Goal: Information Seeking & Learning: Learn about a topic

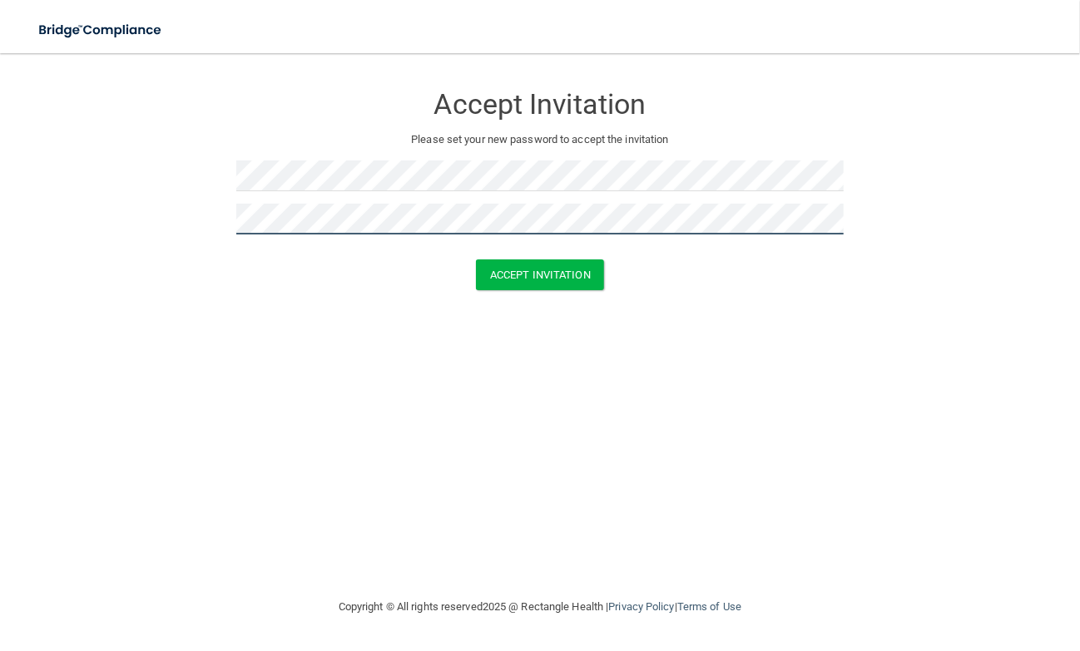
click at [476, 260] on button "Accept Invitation" at bounding box center [540, 275] width 128 height 31
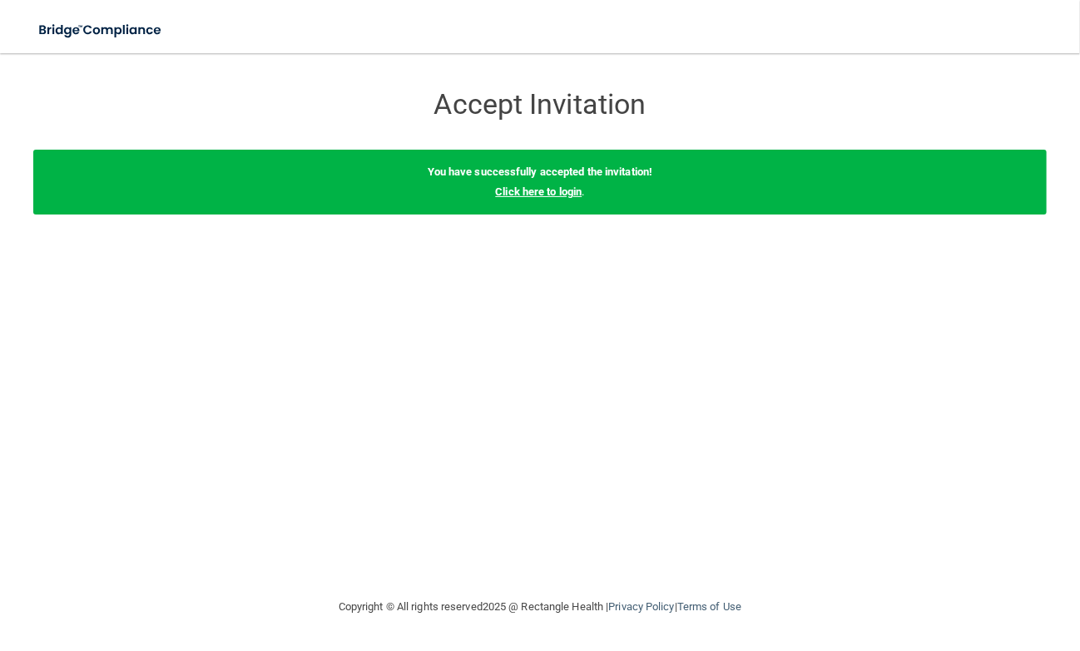
click at [513, 186] on link "Click here to login" at bounding box center [538, 192] width 87 height 12
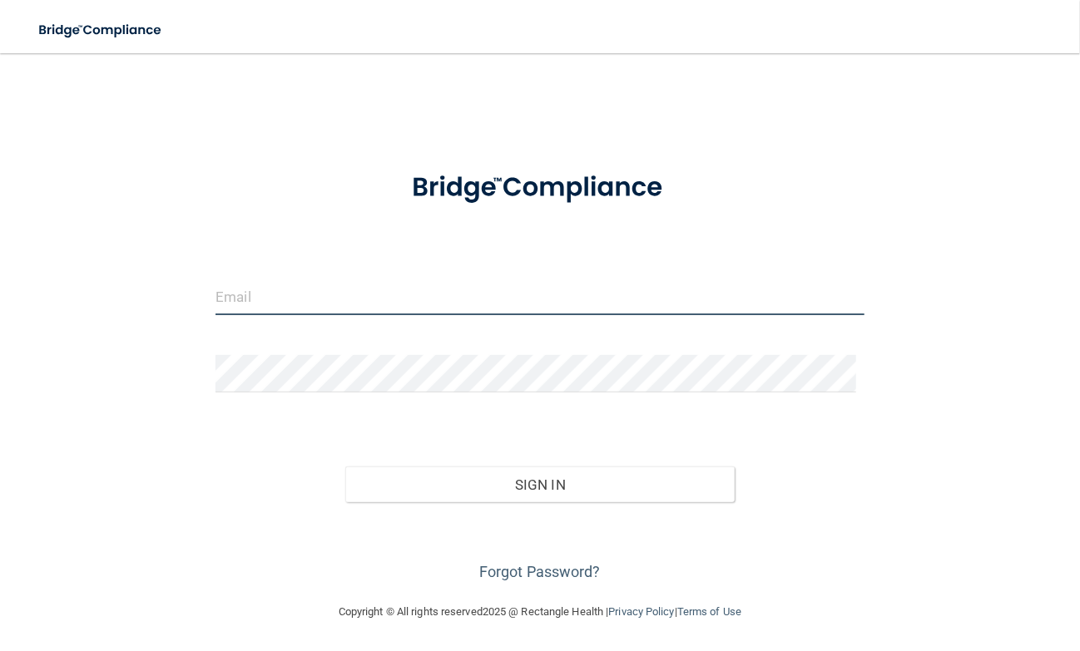
click at [466, 302] on input "email" at bounding box center [539, 296] width 649 height 37
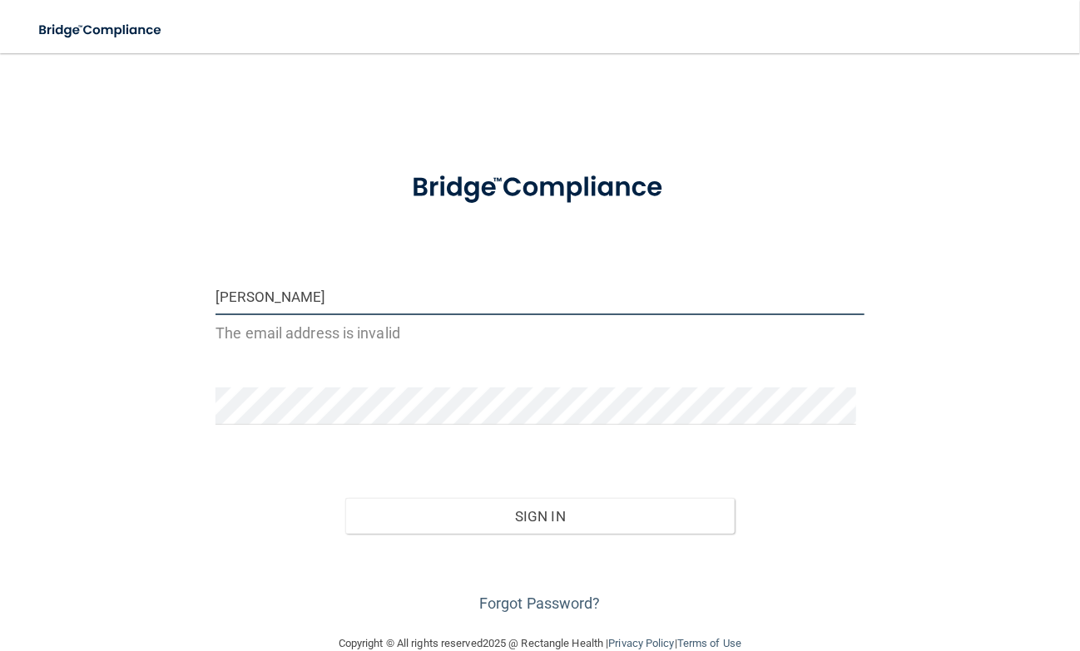
type input "[PERSON_NAME][EMAIL_ADDRESS][PERSON_NAME][DOMAIN_NAME]"
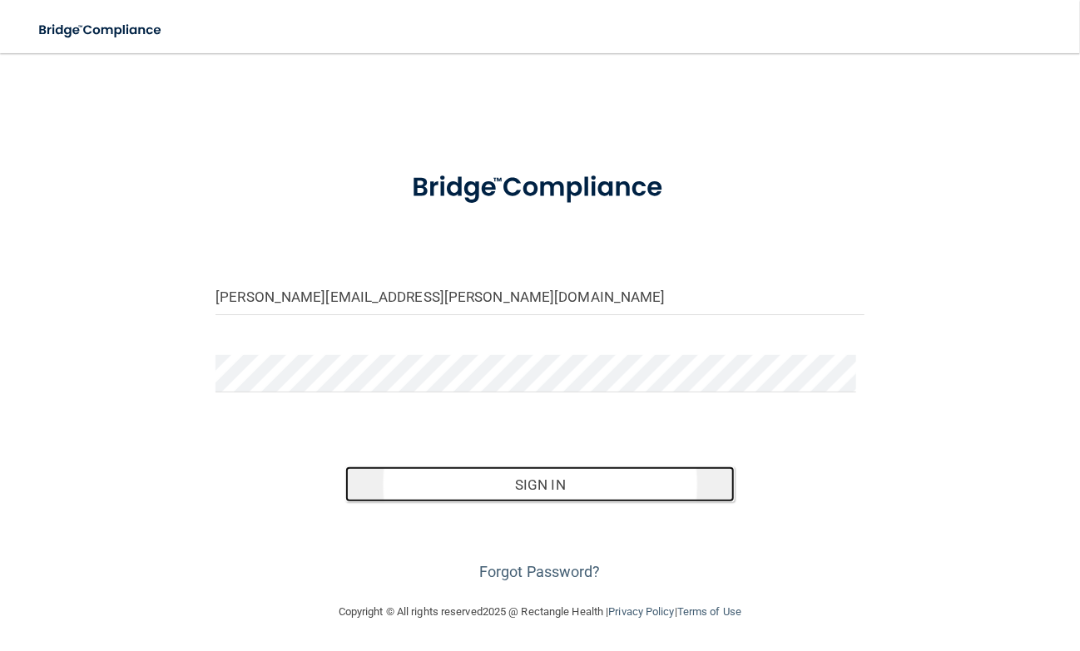
click at [507, 477] on button "Sign In" at bounding box center [539, 485] width 389 height 37
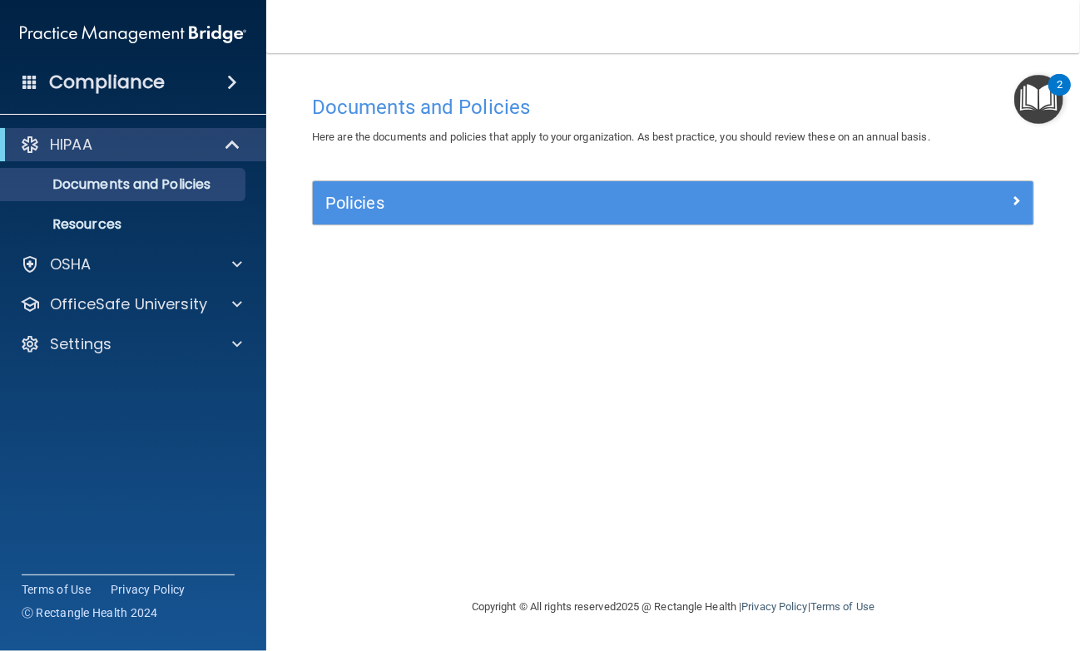
click at [543, 221] on div "Policies" at bounding box center [673, 202] width 720 height 43
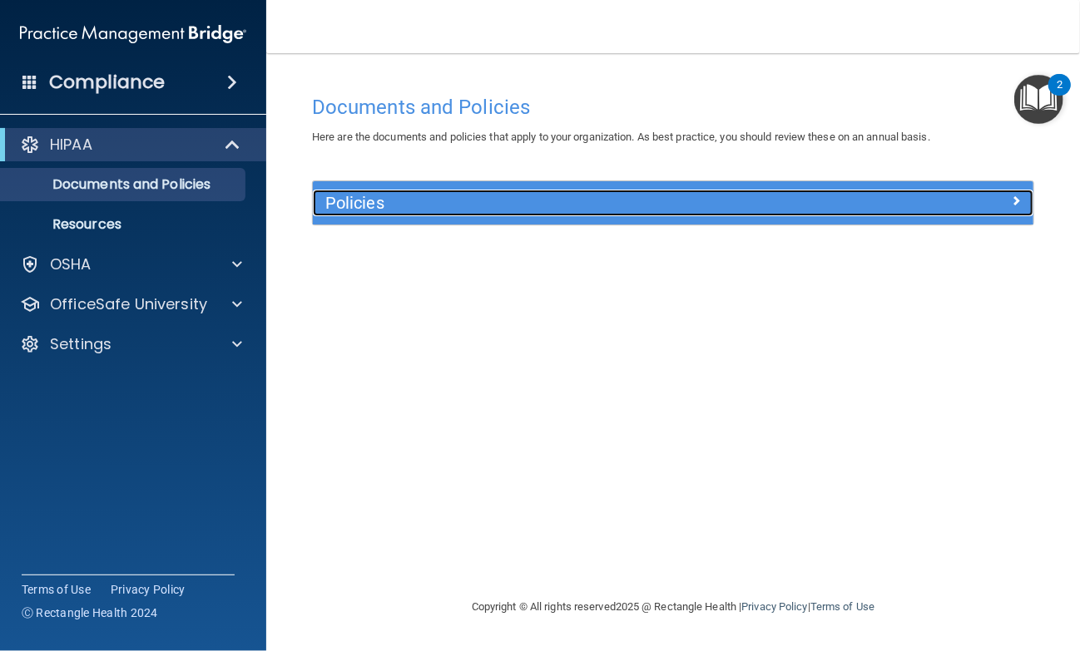
click at [1014, 197] on span at bounding box center [1016, 200] width 10 height 20
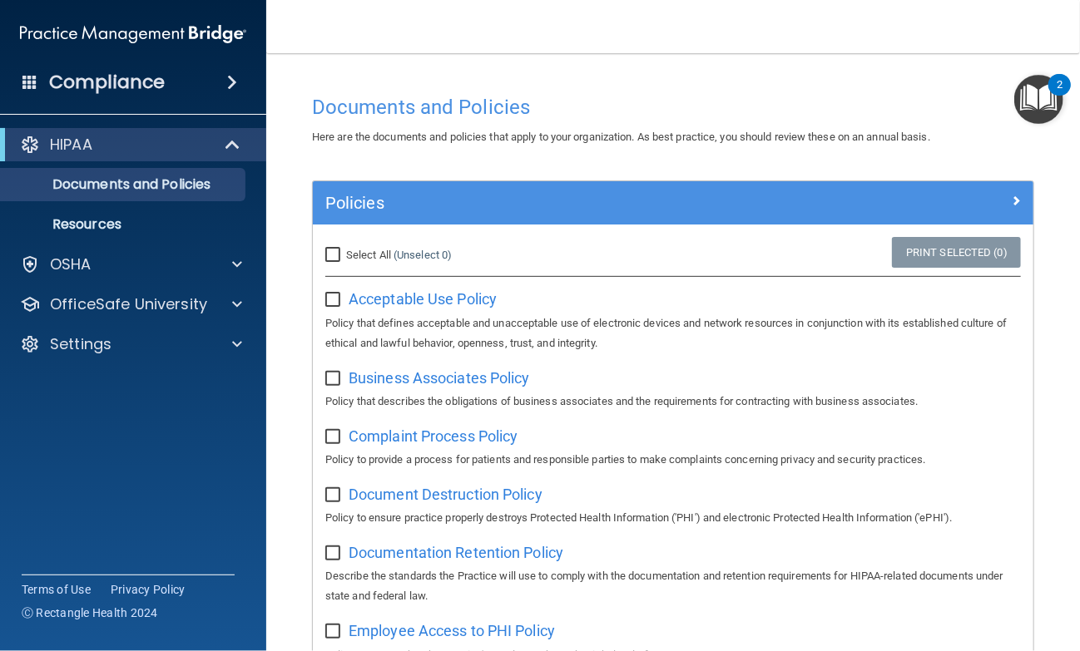
click at [324, 249] on div "Select All (Unselect 0) Unselect All" at bounding box center [433, 255] width 240 height 37
click at [334, 253] on input "Select All (Unselect 0) Unselect All" at bounding box center [334, 255] width 19 height 13
checkbox input "true"
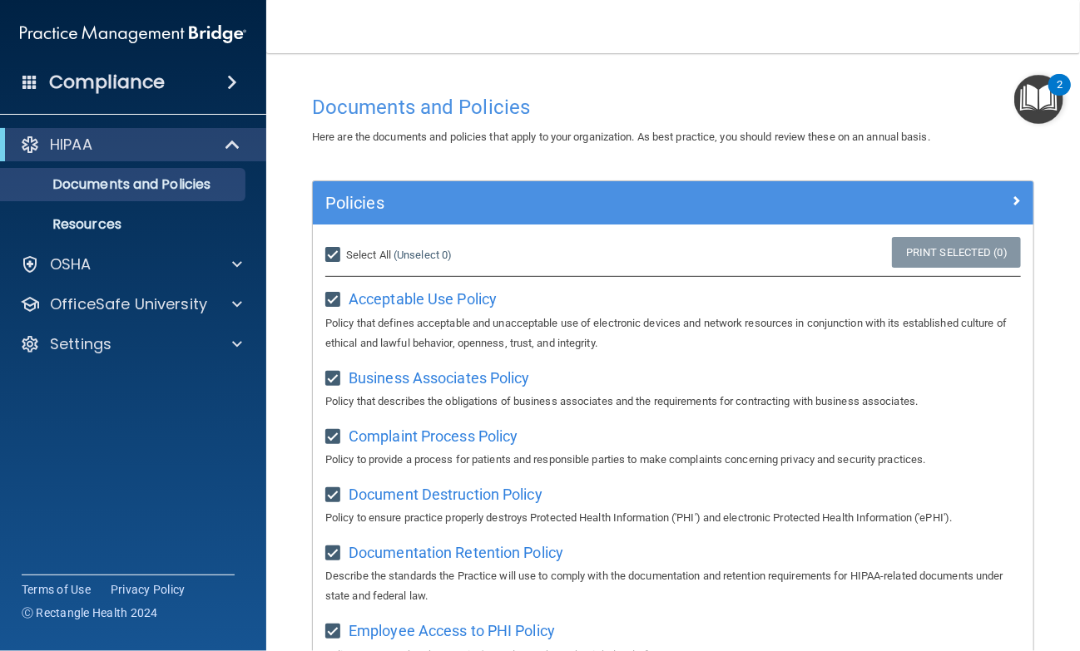
checkbox input "true"
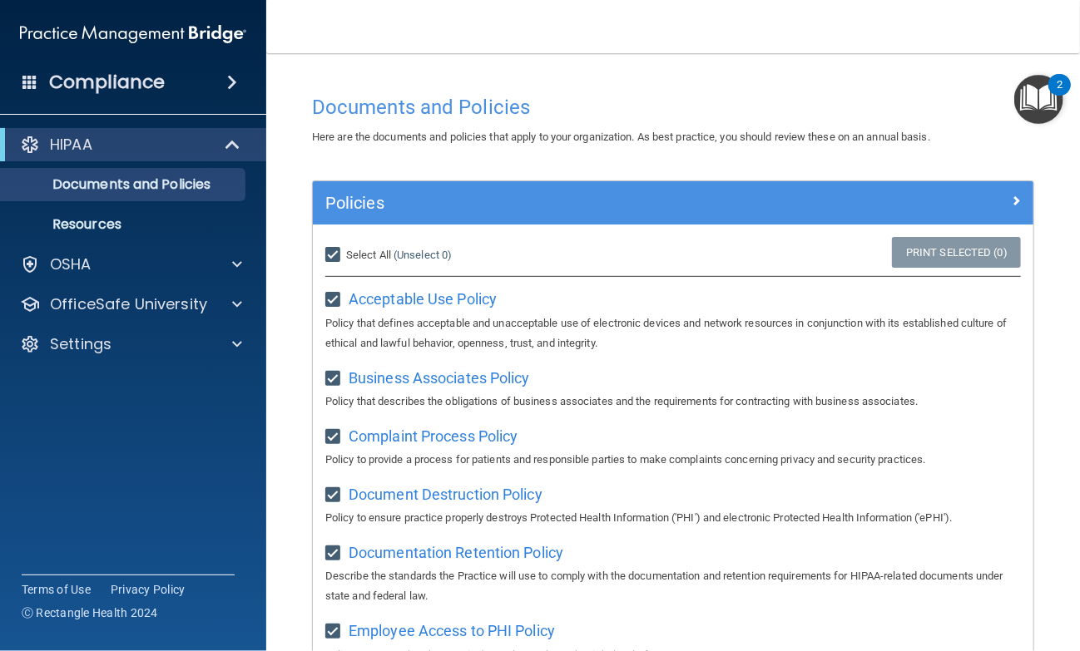
checkbox input "true"
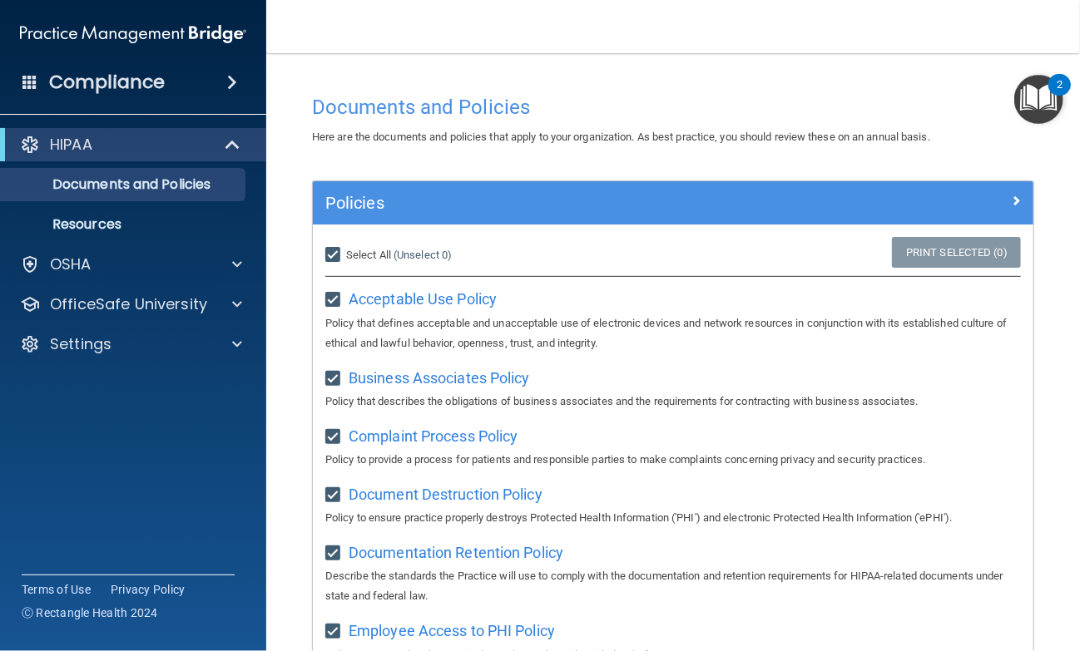
checkbox input "true"
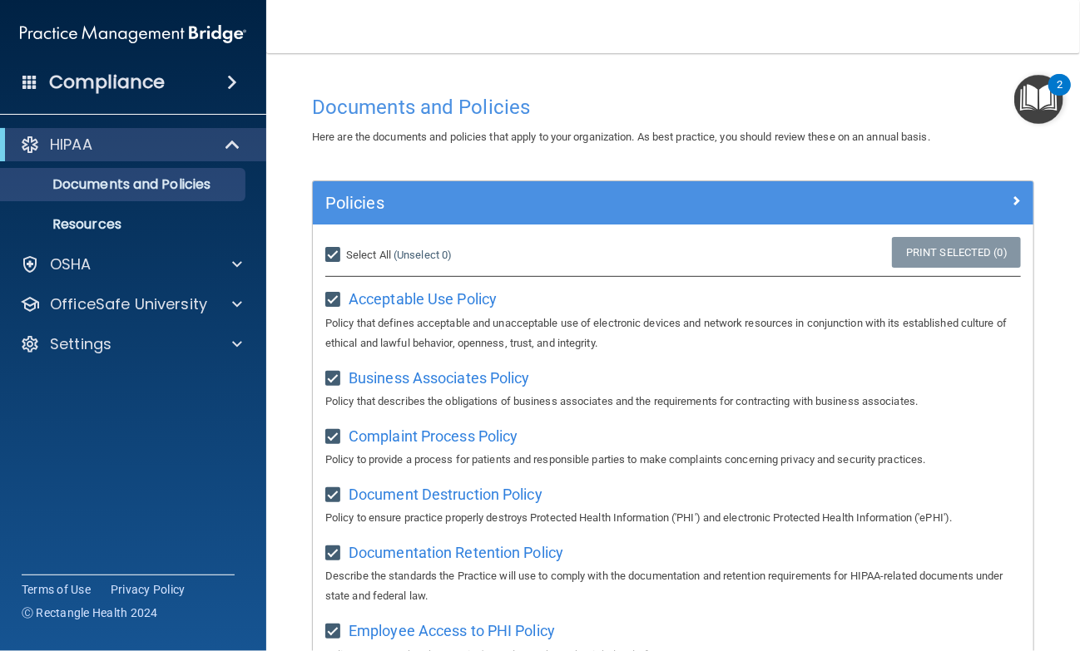
checkbox input "true"
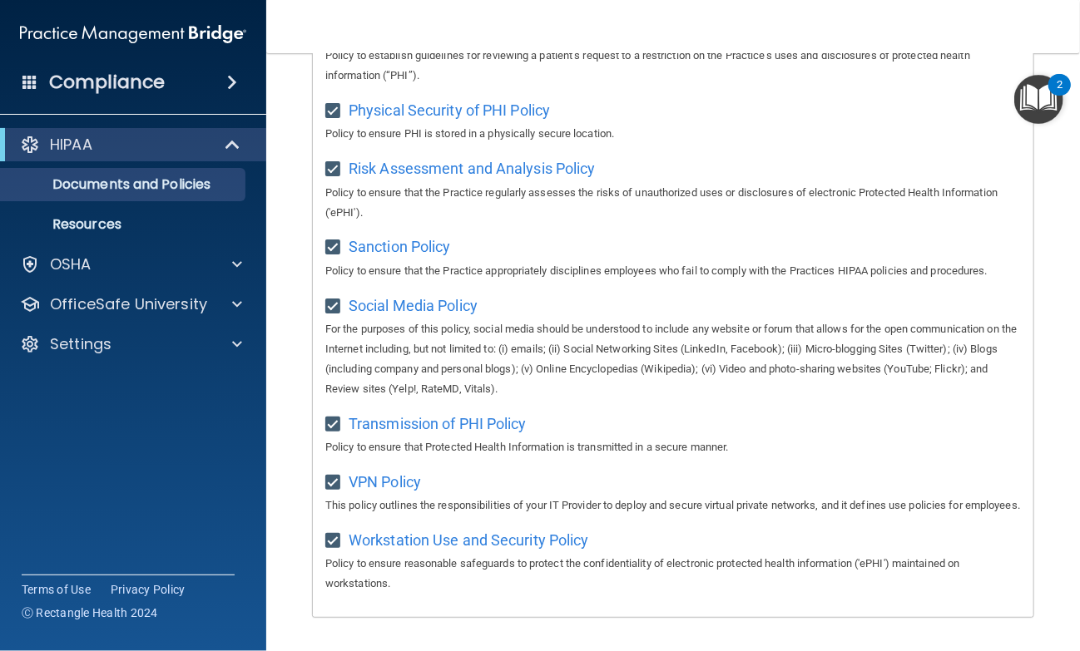
scroll to position [1229, 0]
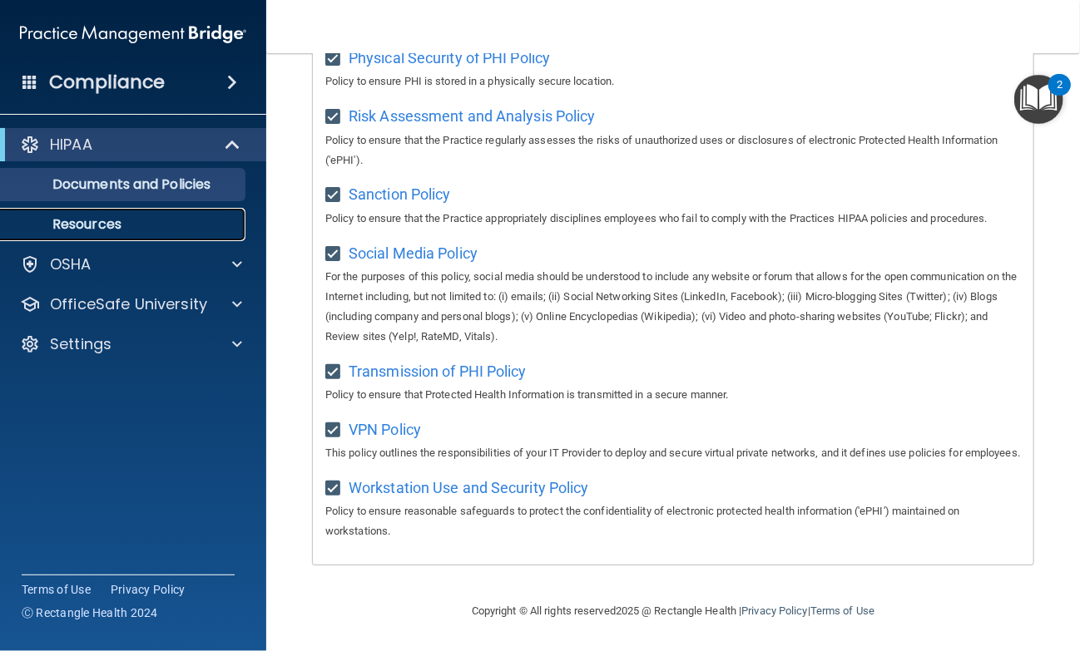
click at [171, 216] on p "Resources" at bounding box center [124, 224] width 227 height 17
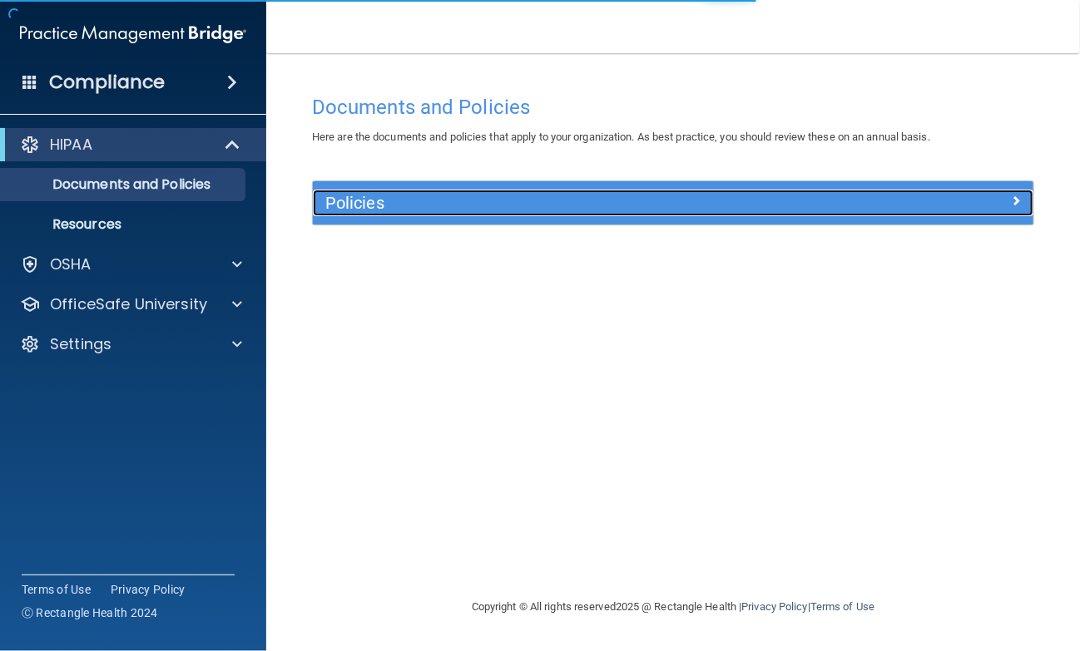
click at [386, 190] on div "Policies" at bounding box center [583, 203] width 541 height 27
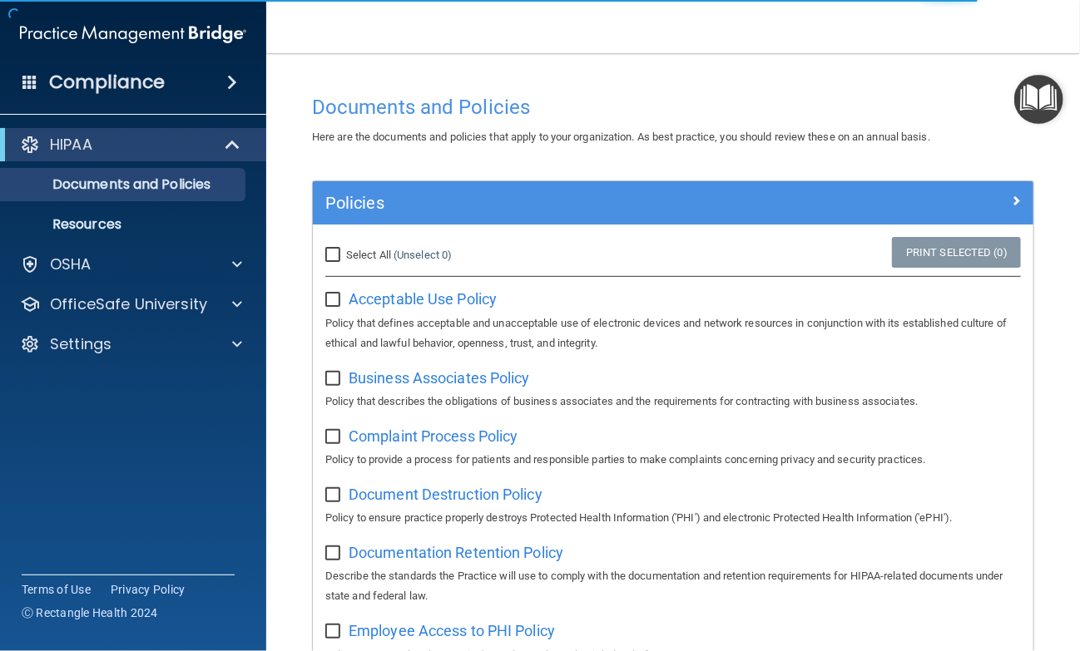
drag, startPoint x: 333, startPoint y: 255, endPoint x: 396, endPoint y: 252, distance: 63.3
click at [333, 255] on input "Select All (Unselect 0) Unselect All" at bounding box center [334, 255] width 19 height 13
checkbox input "true"
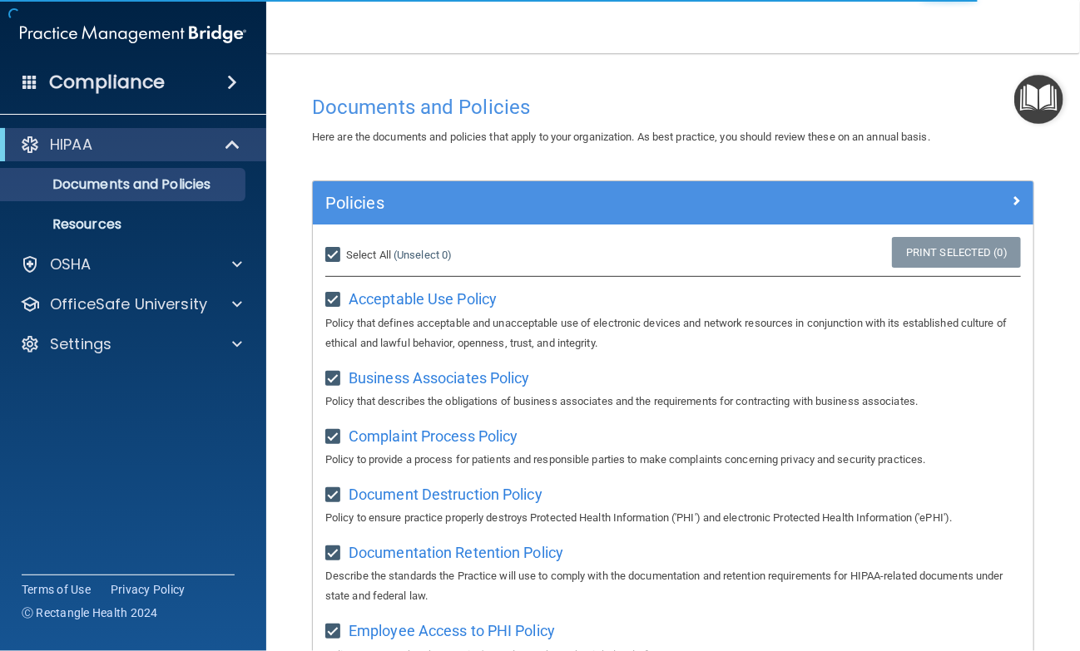
checkbox input "true"
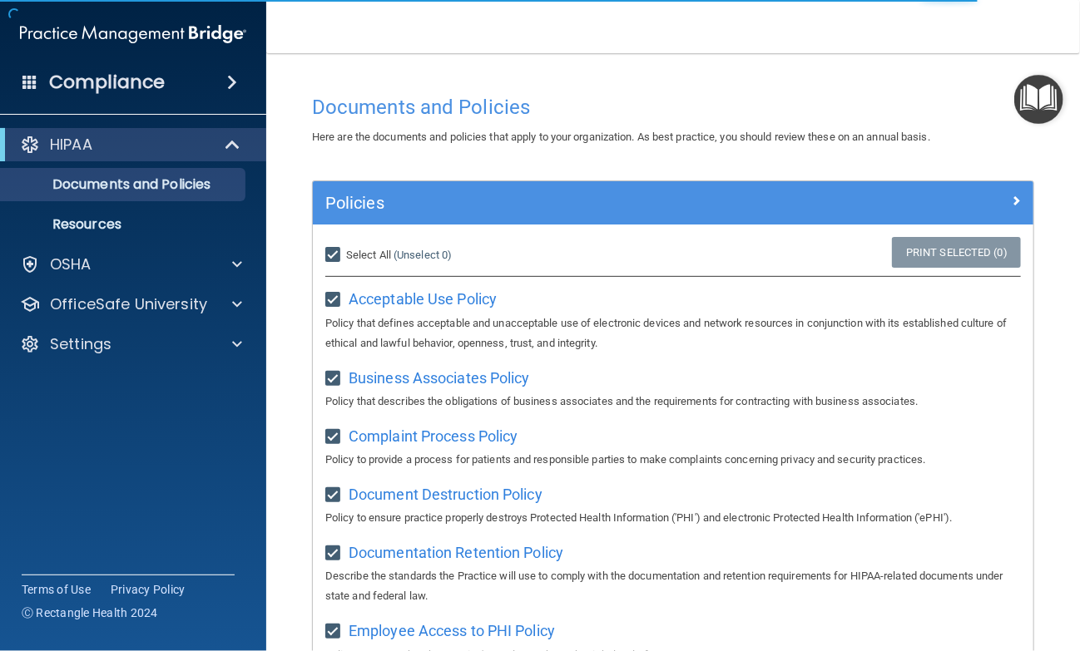
checkbox input "true"
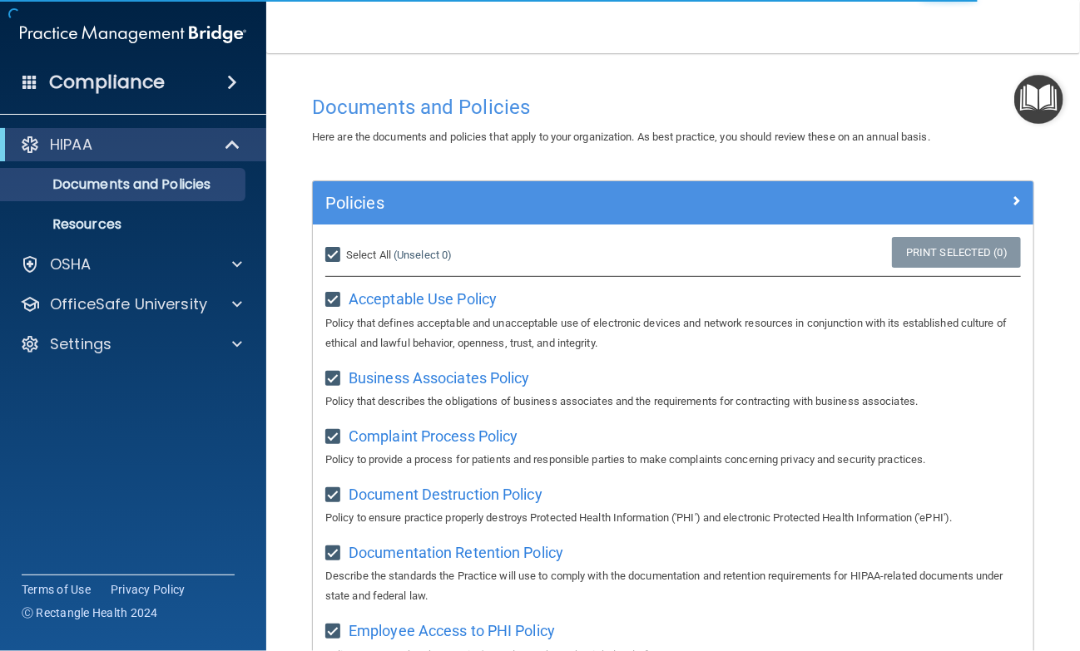
checkbox input "true"
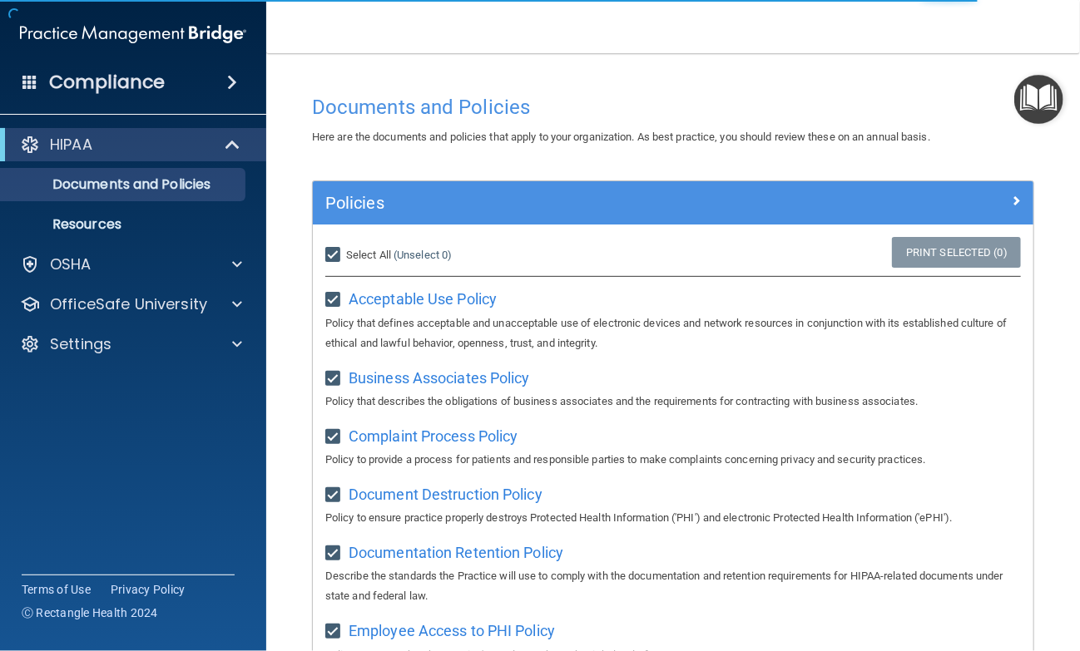
checkbox input "true"
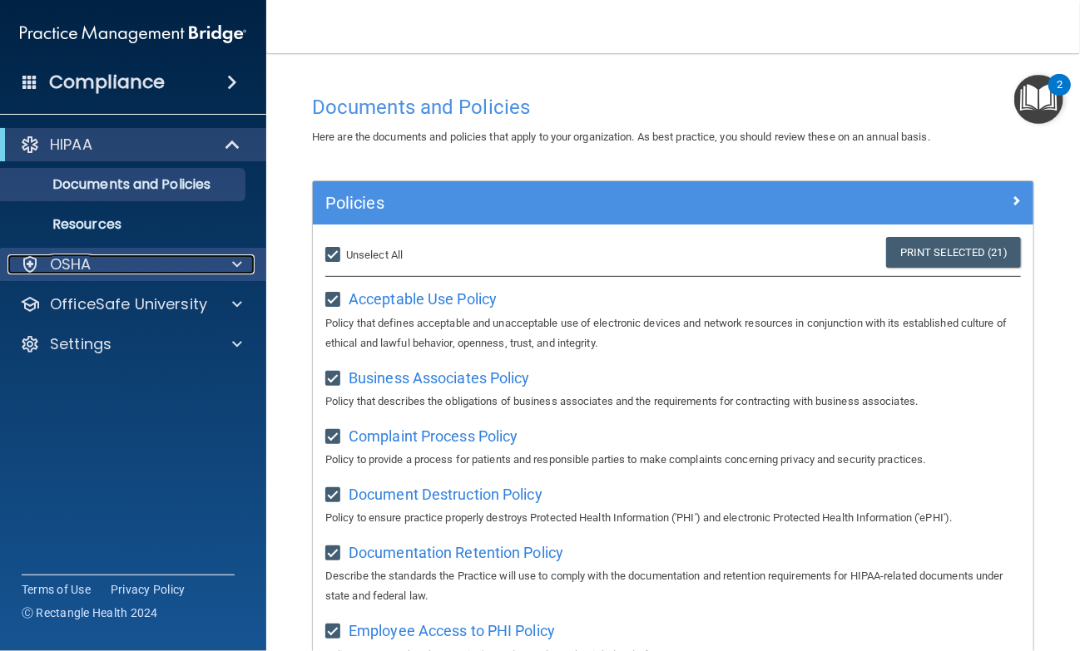
click at [92, 255] on div "OSHA" at bounding box center [110, 265] width 206 height 20
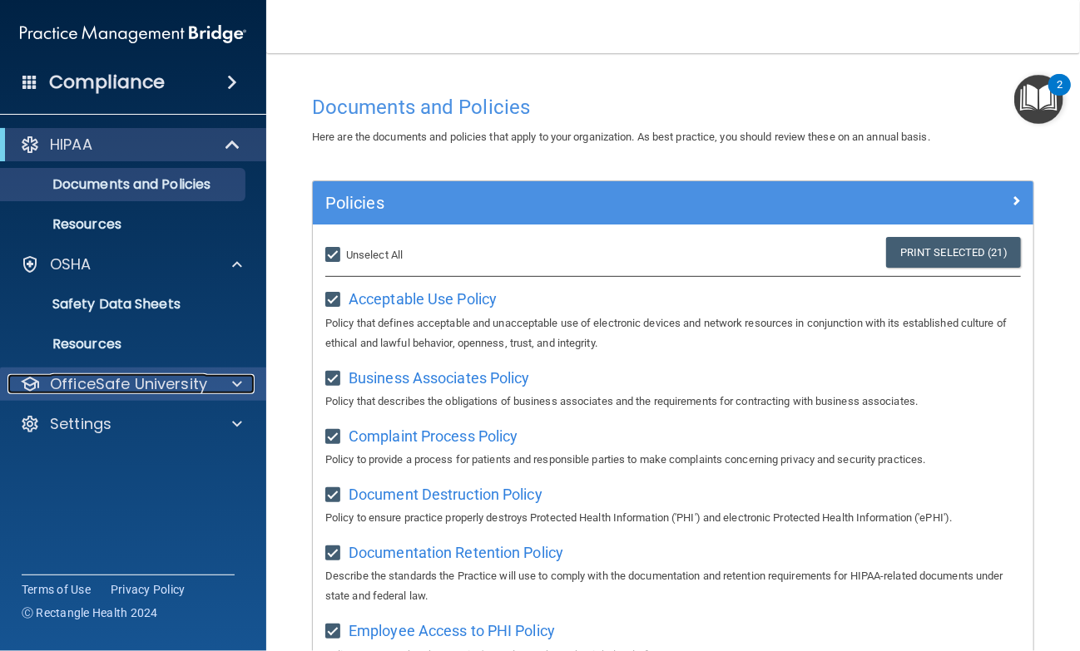
click at [106, 380] on p "OfficeSafe University" at bounding box center [128, 384] width 157 height 20
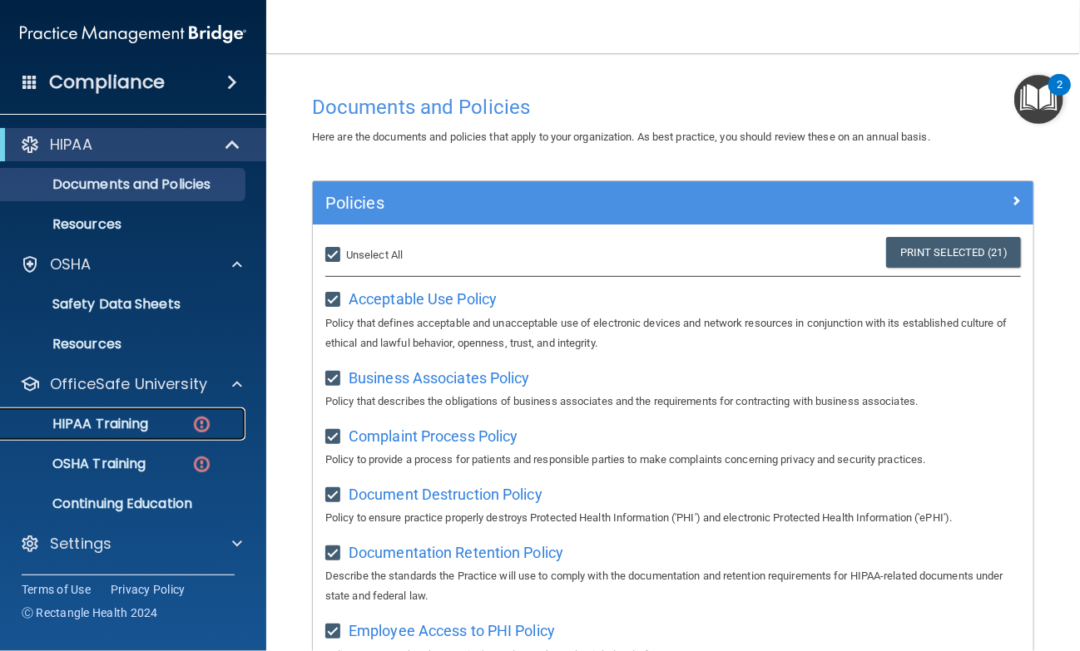
click at [101, 437] on link "HIPAA Training" at bounding box center [114, 424] width 262 height 33
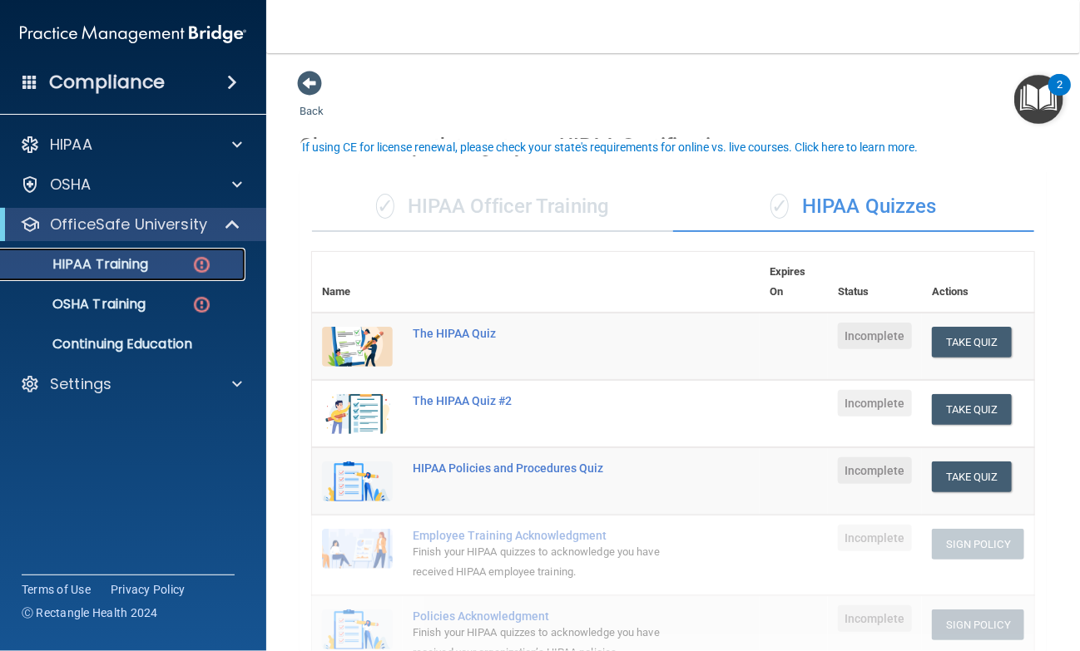
scroll to position [83, 0]
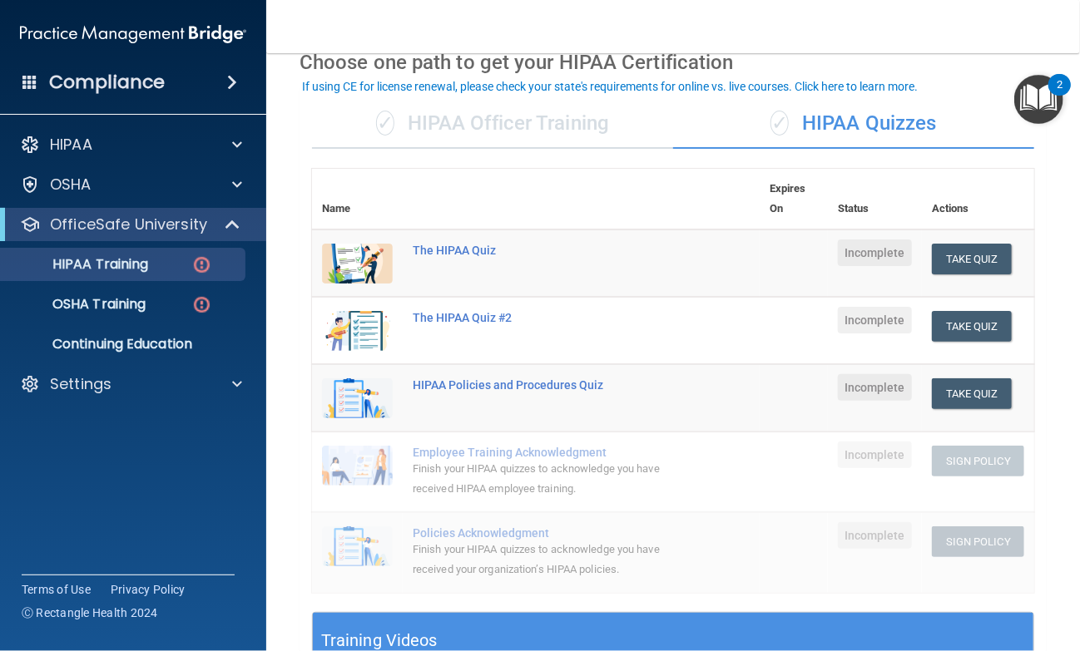
click at [546, 111] on div "✓ HIPAA Officer Training" at bounding box center [492, 124] width 361 height 50
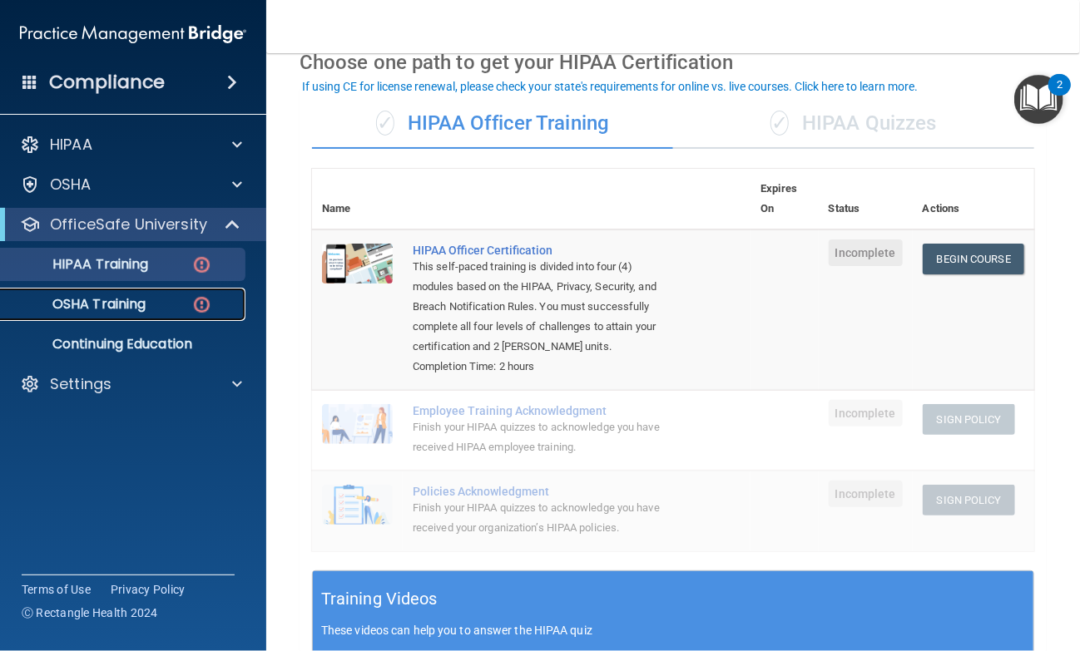
click at [166, 305] on div "OSHA Training" at bounding box center [124, 304] width 227 height 17
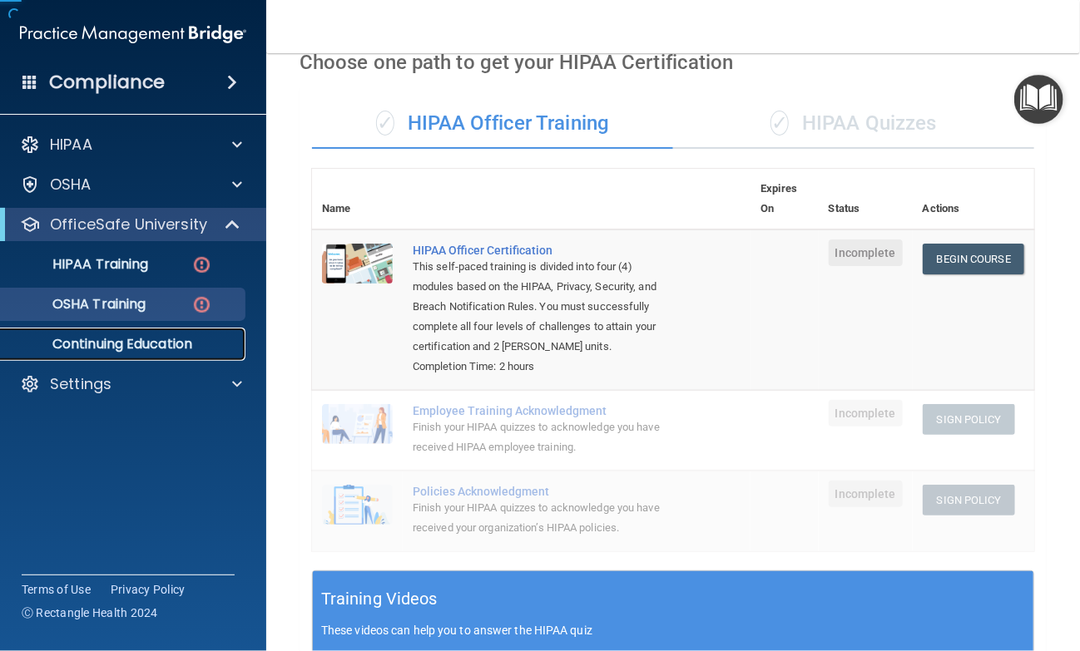
click at [165, 346] on p "Continuing Education" at bounding box center [124, 344] width 227 height 17
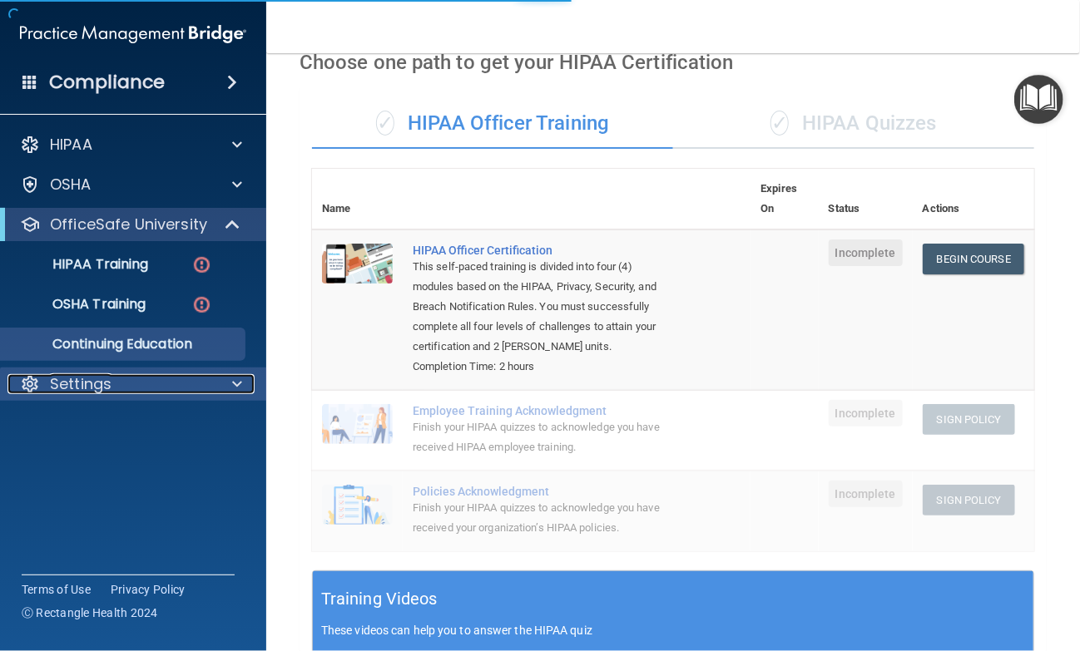
click at [136, 374] on div "Settings" at bounding box center [110, 384] width 206 height 20
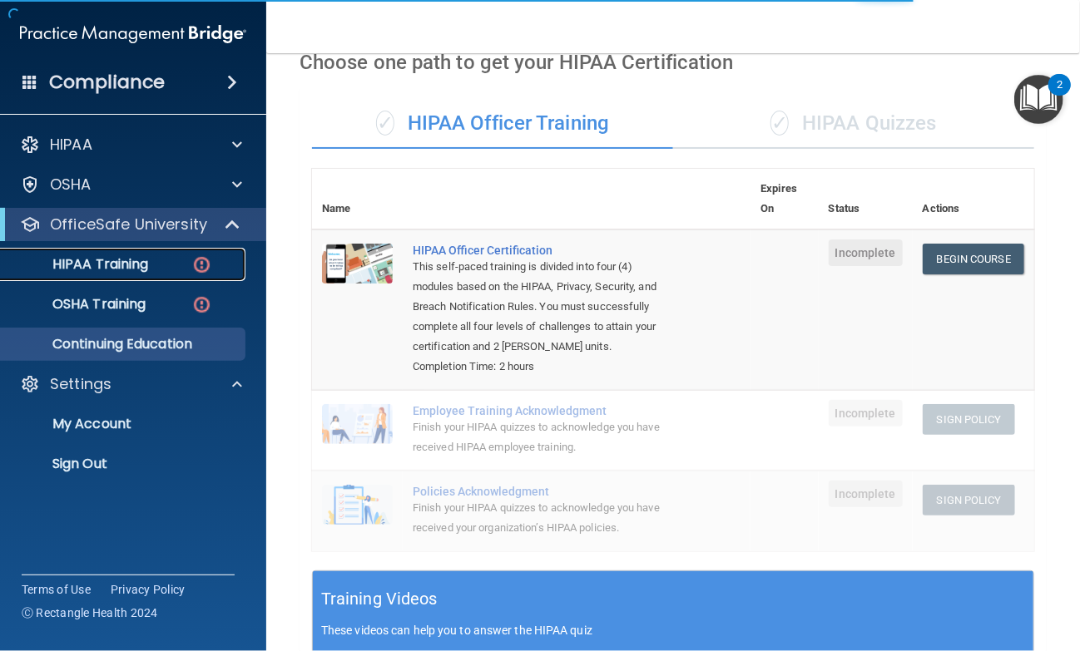
click at [144, 262] on p "HIPAA Training" at bounding box center [79, 264] width 137 height 17
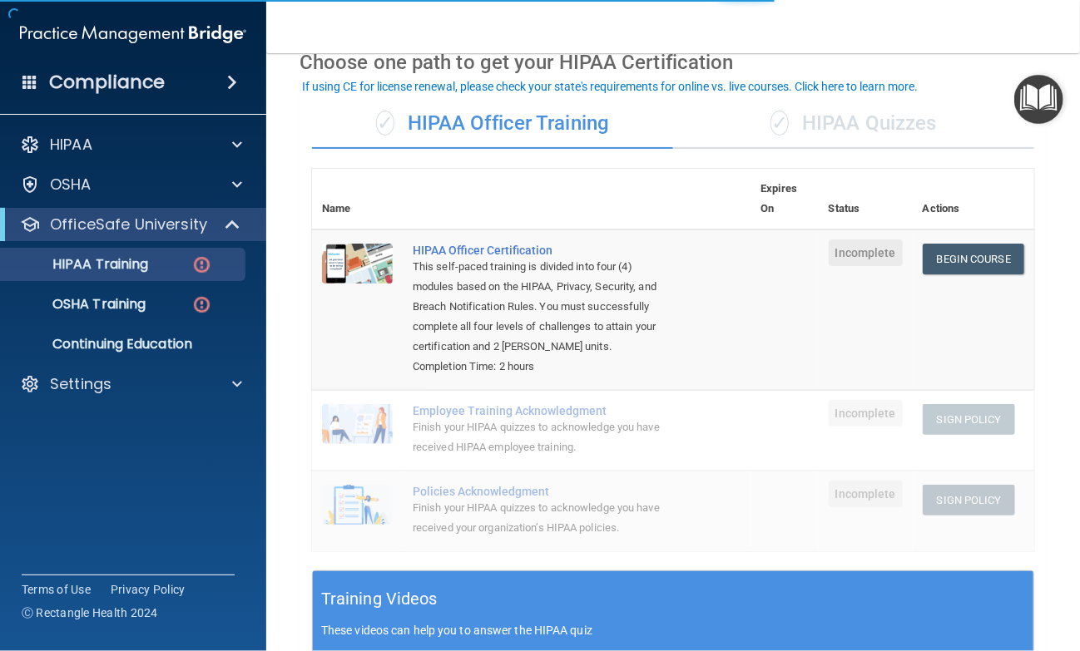
click at [124, 37] on img at bounding box center [133, 33] width 226 height 33
